Goal: Transaction & Acquisition: Purchase product/service

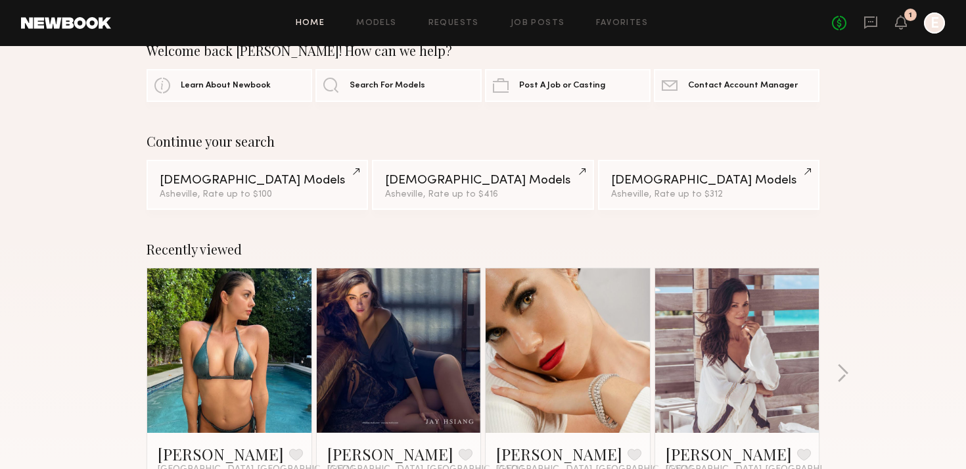
scroll to position [30, 0]
click at [305, 187] on link "Female Models Asheville, Rate up to $100" at bounding box center [258, 183] width 222 height 50
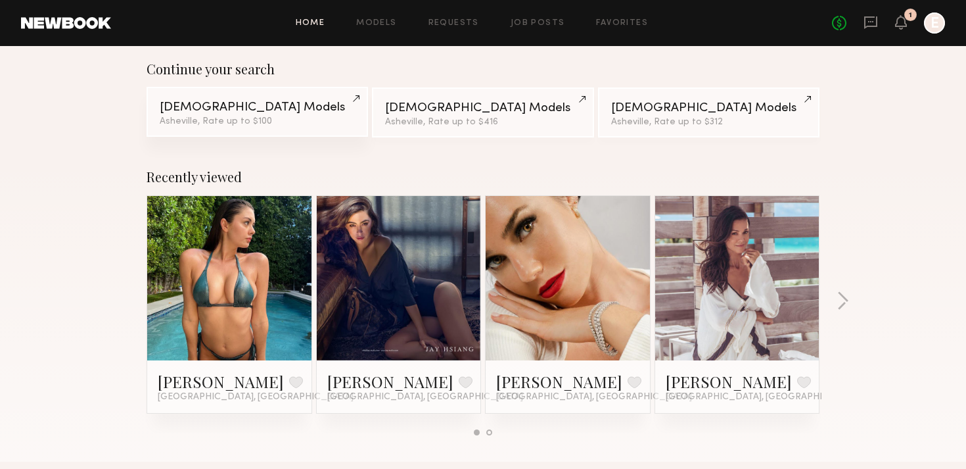
scroll to position [122, 0]
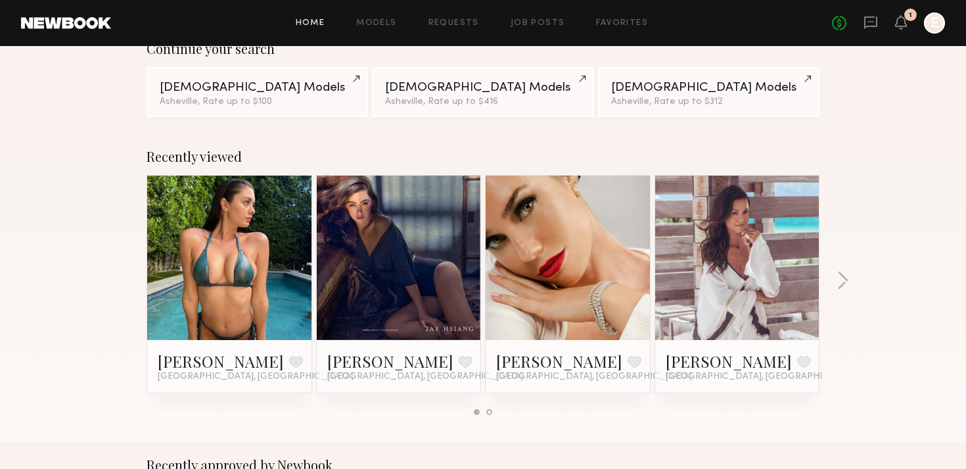
click at [197, 260] on link at bounding box center [229, 258] width 80 height 164
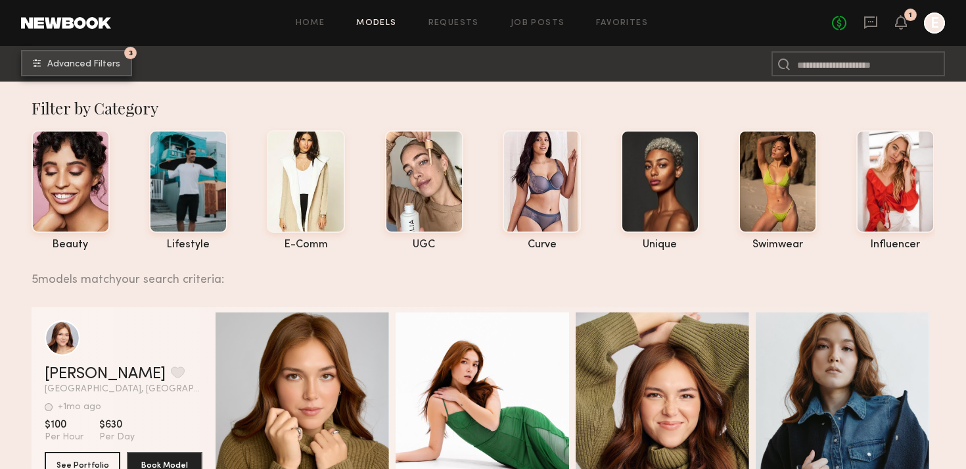
click at [108, 60] on span "Advanced Filters" at bounding box center [83, 64] width 73 height 9
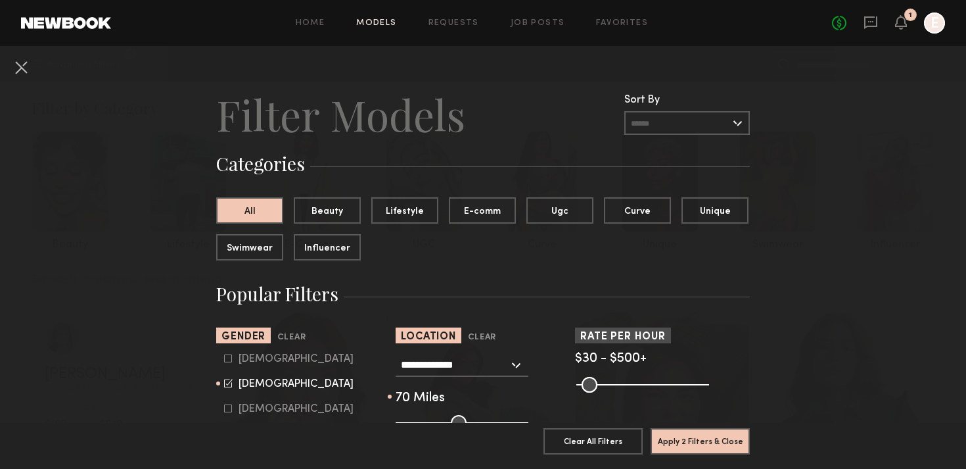
drag, startPoint x: 603, startPoint y: 381, endPoint x: 706, endPoint y: 380, distance: 103.2
type input "***"
click at [706, 380] on input "range" at bounding box center [643, 385] width 133 height 16
type input "**"
drag, startPoint x: 586, startPoint y: 385, endPoint x: 567, endPoint y: 386, distance: 19.1
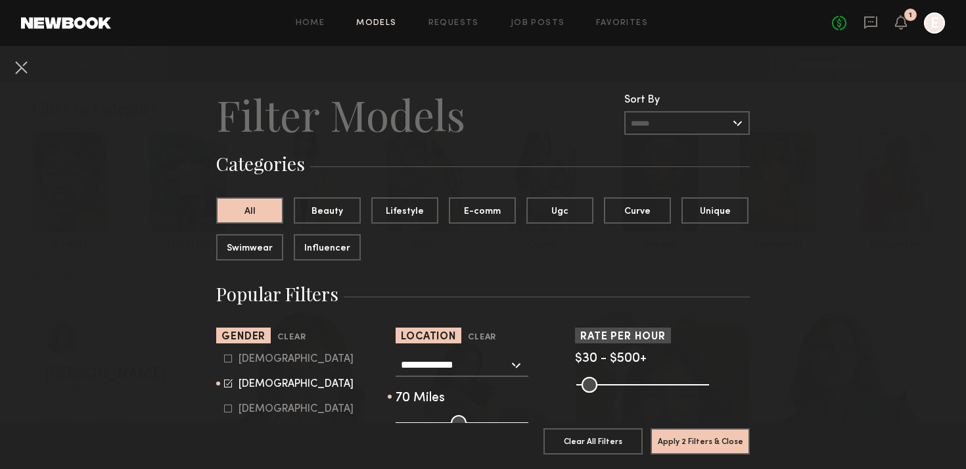
click at [577, 386] on input "range" at bounding box center [643, 385] width 133 height 16
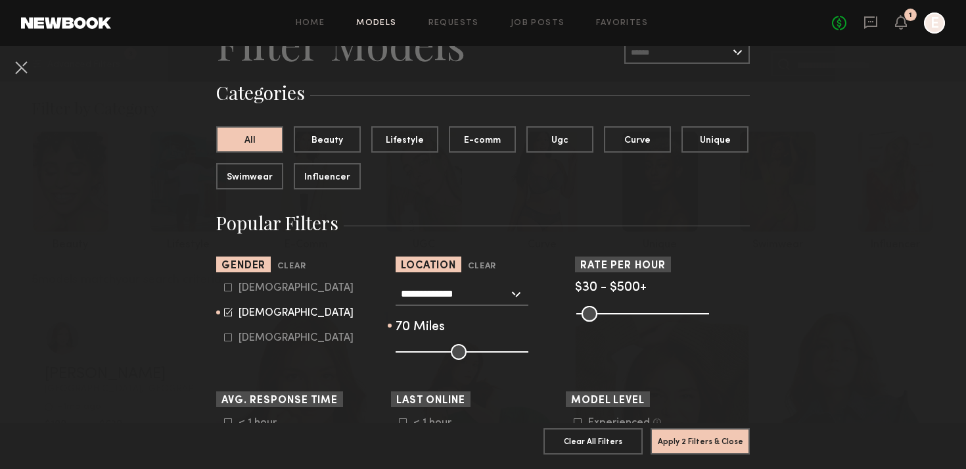
scroll to position [91, 0]
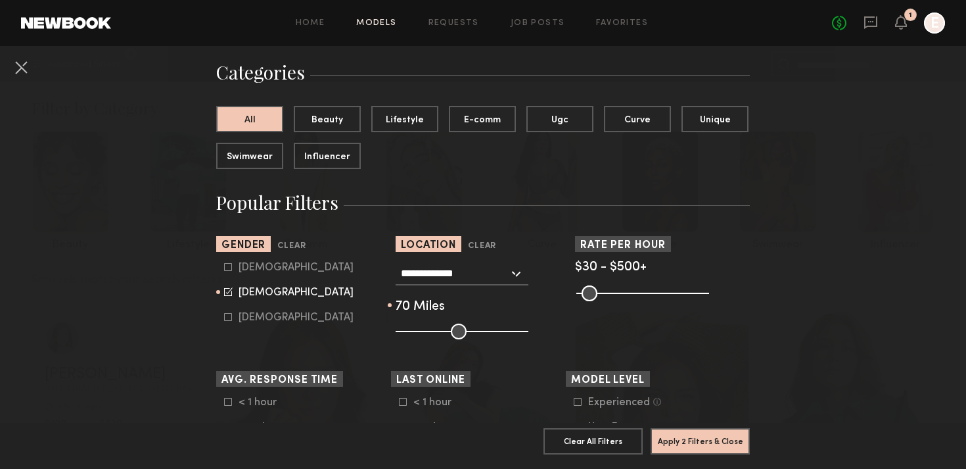
type input "**"
click at [440, 331] on input "range" at bounding box center [462, 331] width 133 height 16
click at [682, 438] on button "Apply 2 Filters & Close" at bounding box center [700, 440] width 99 height 26
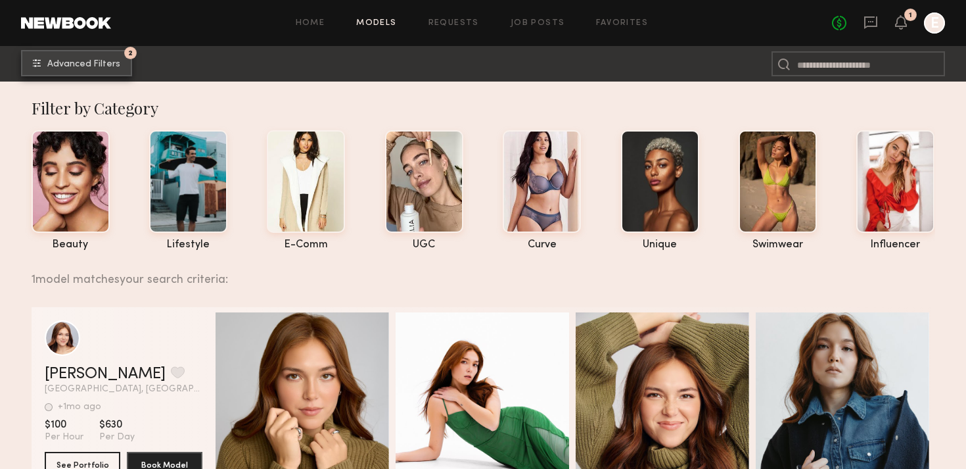
click at [98, 58] on button "2 Advanced Filters" at bounding box center [76, 63] width 111 height 26
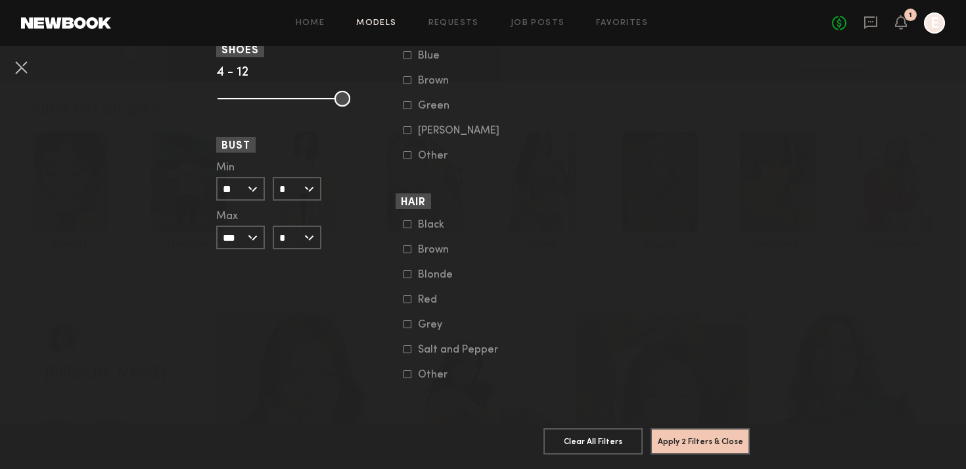
scroll to position [1027, 0]
click at [703, 441] on button "Apply 2 Filters & Close" at bounding box center [700, 440] width 99 height 26
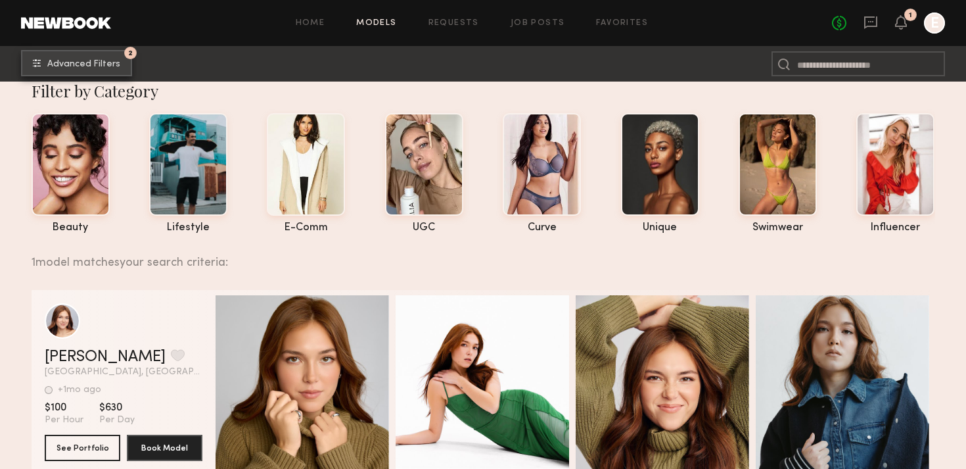
scroll to position [0, 0]
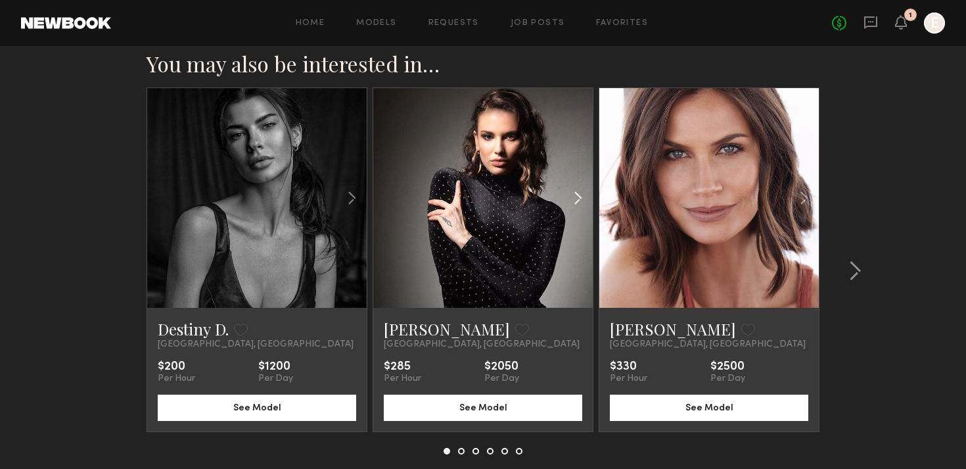
scroll to position [1258, 0]
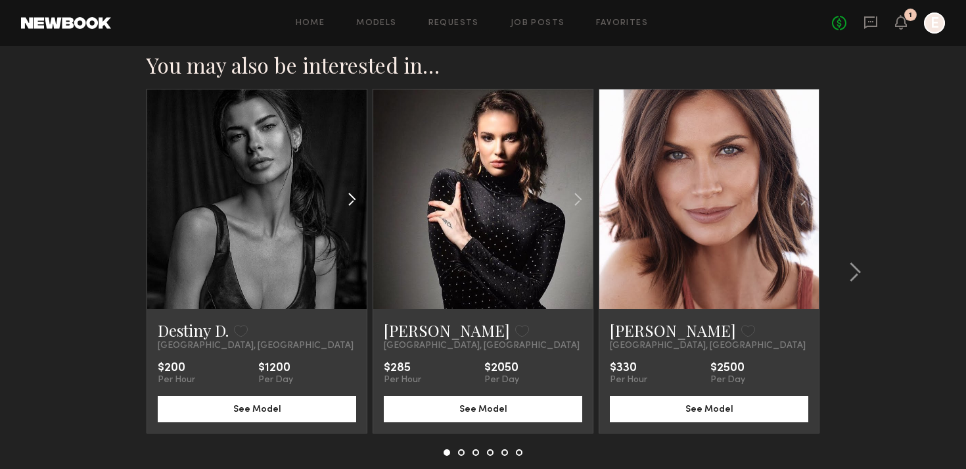
click at [313, 247] on div at bounding box center [331, 199] width 72 height 220
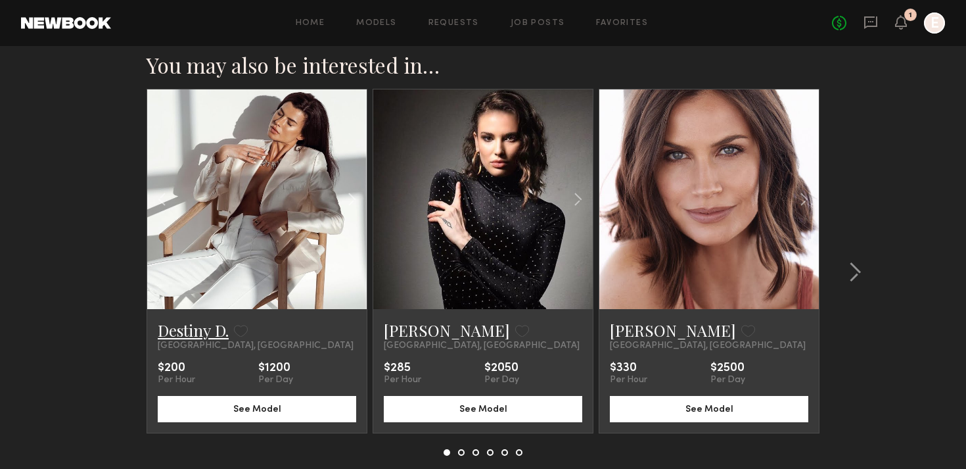
click at [197, 326] on link "Destiny D." at bounding box center [193, 329] width 71 height 21
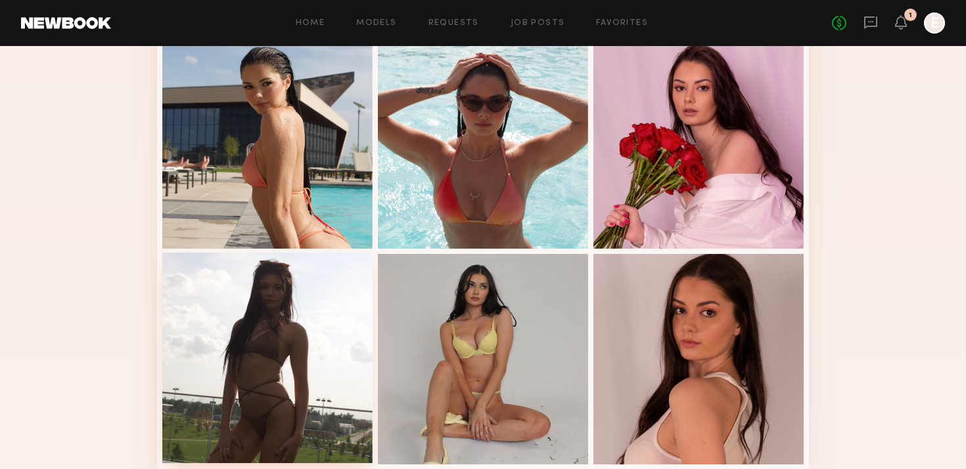
scroll to position [756, 0]
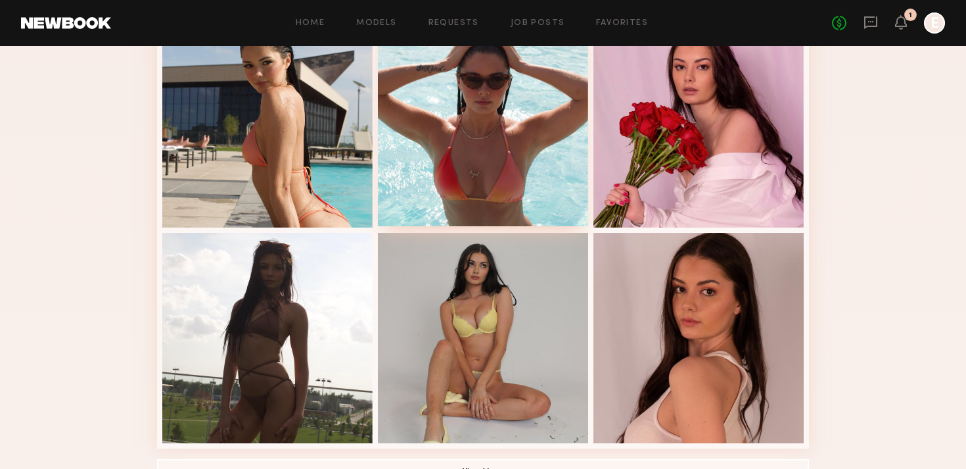
click at [497, 133] on div at bounding box center [483, 121] width 210 height 210
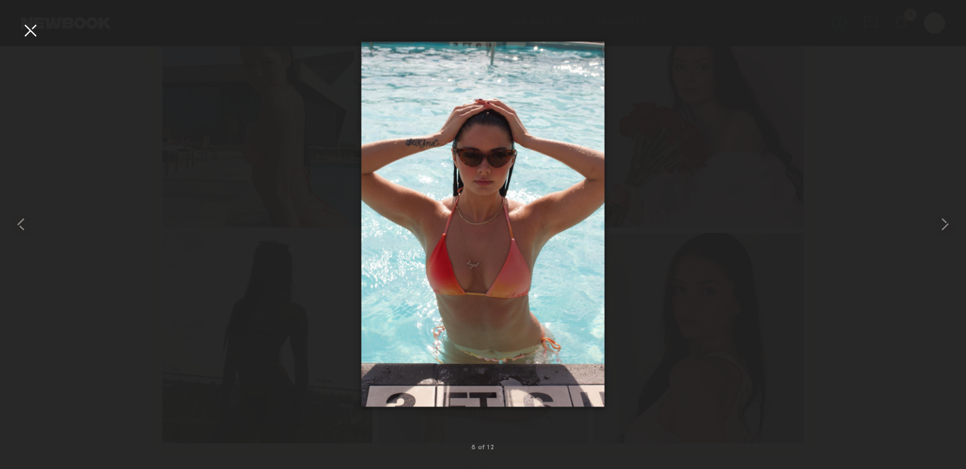
click at [20, 32] on div at bounding box center [30, 30] width 21 height 21
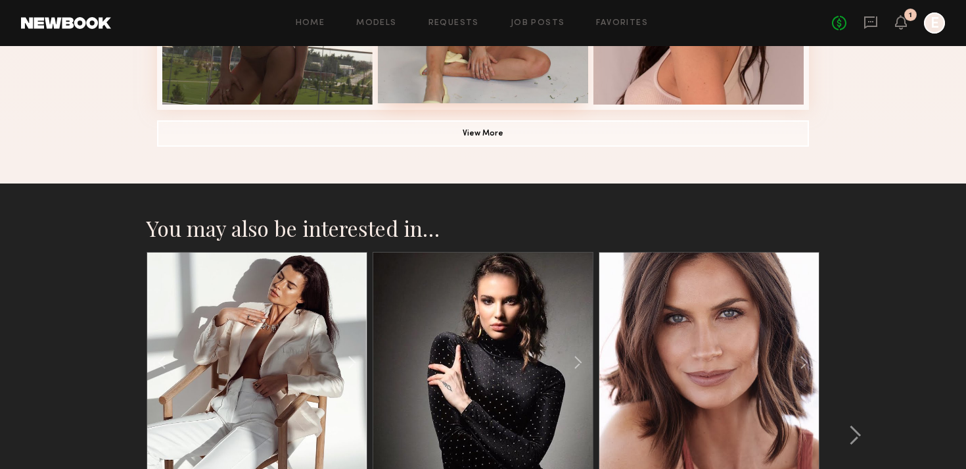
scroll to position [1091, 0]
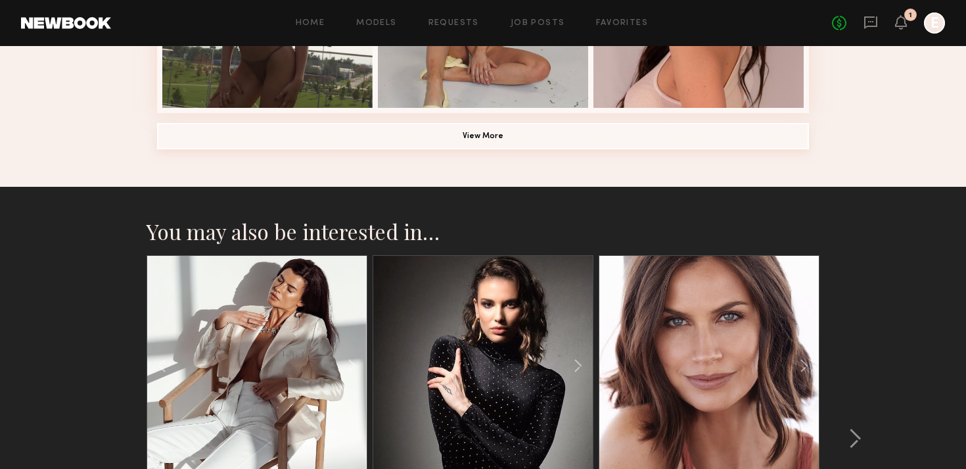
click at [471, 131] on button "View More" at bounding box center [483, 136] width 652 height 26
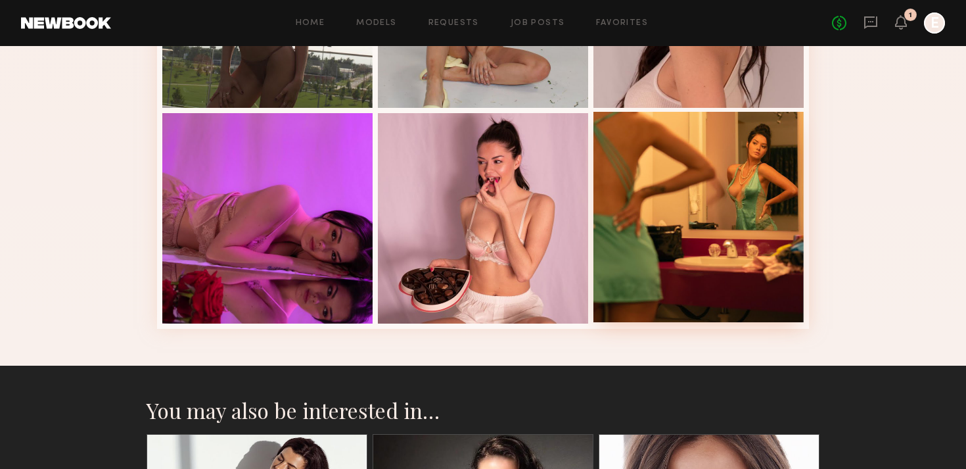
click at [707, 186] on div at bounding box center [699, 217] width 210 height 210
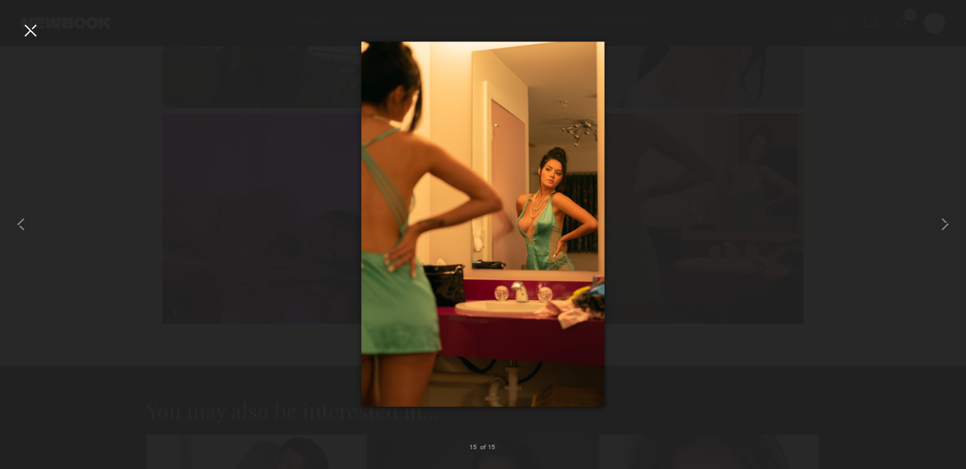
click at [37, 28] on div at bounding box center [30, 30] width 21 height 21
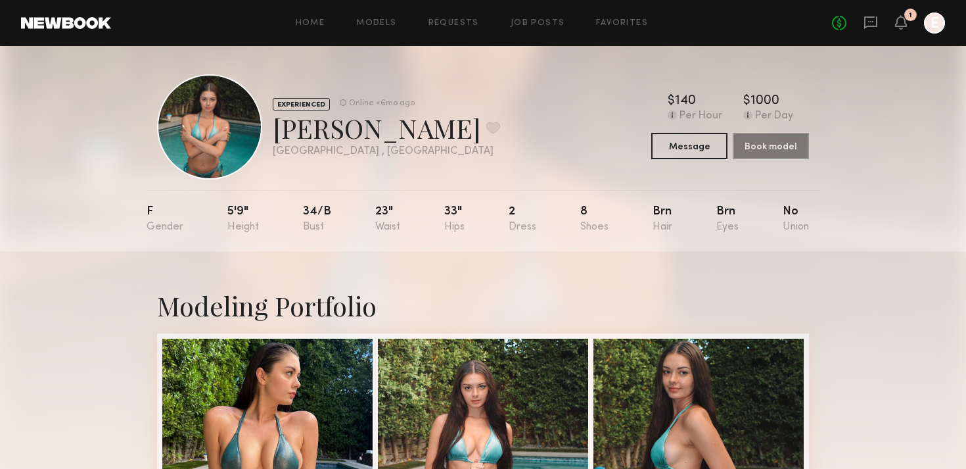
scroll to position [0, 0]
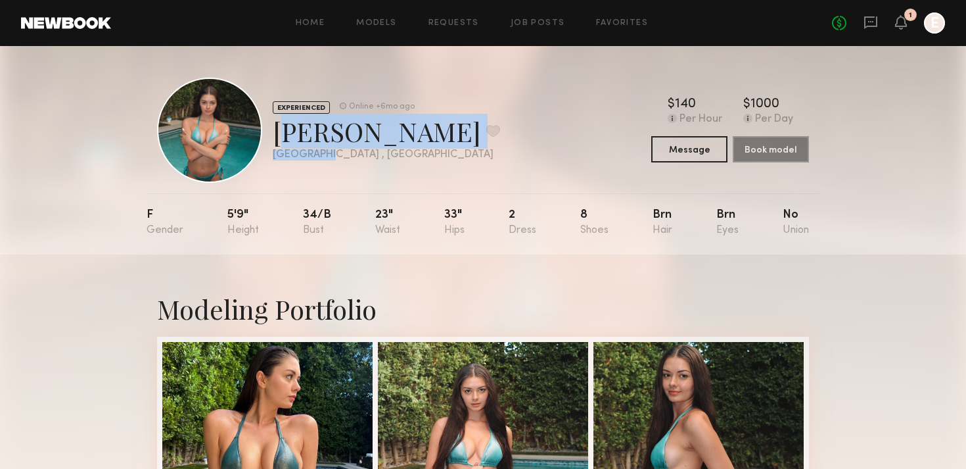
drag, startPoint x: 331, startPoint y: 151, endPoint x: 271, endPoint y: 138, distance: 61.1
click at [271, 138] on div "EXPERIENCED Online +6mo ago [PERSON_NAME] Favorite [GEOGRAPHIC_DATA] , [GEOGRAP…" at bounding box center [328, 130] width 343 height 105
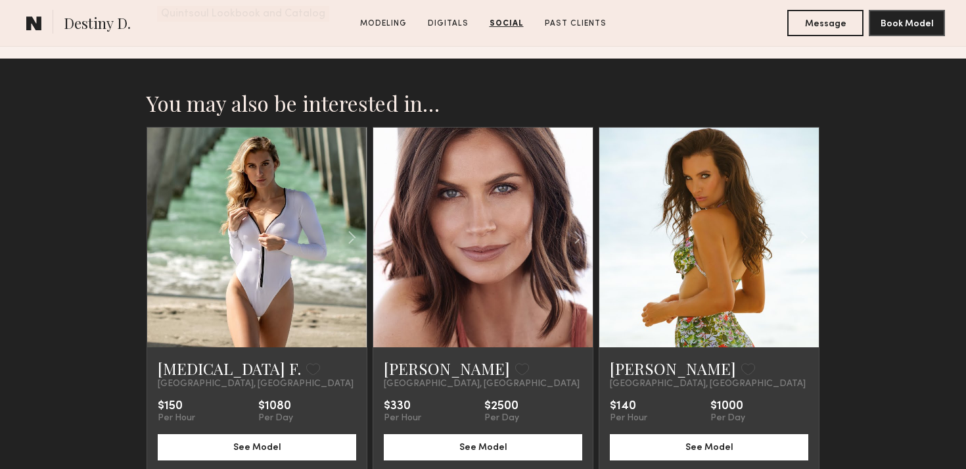
scroll to position [2159, 0]
